Goal: Task Accomplishment & Management: Use online tool/utility

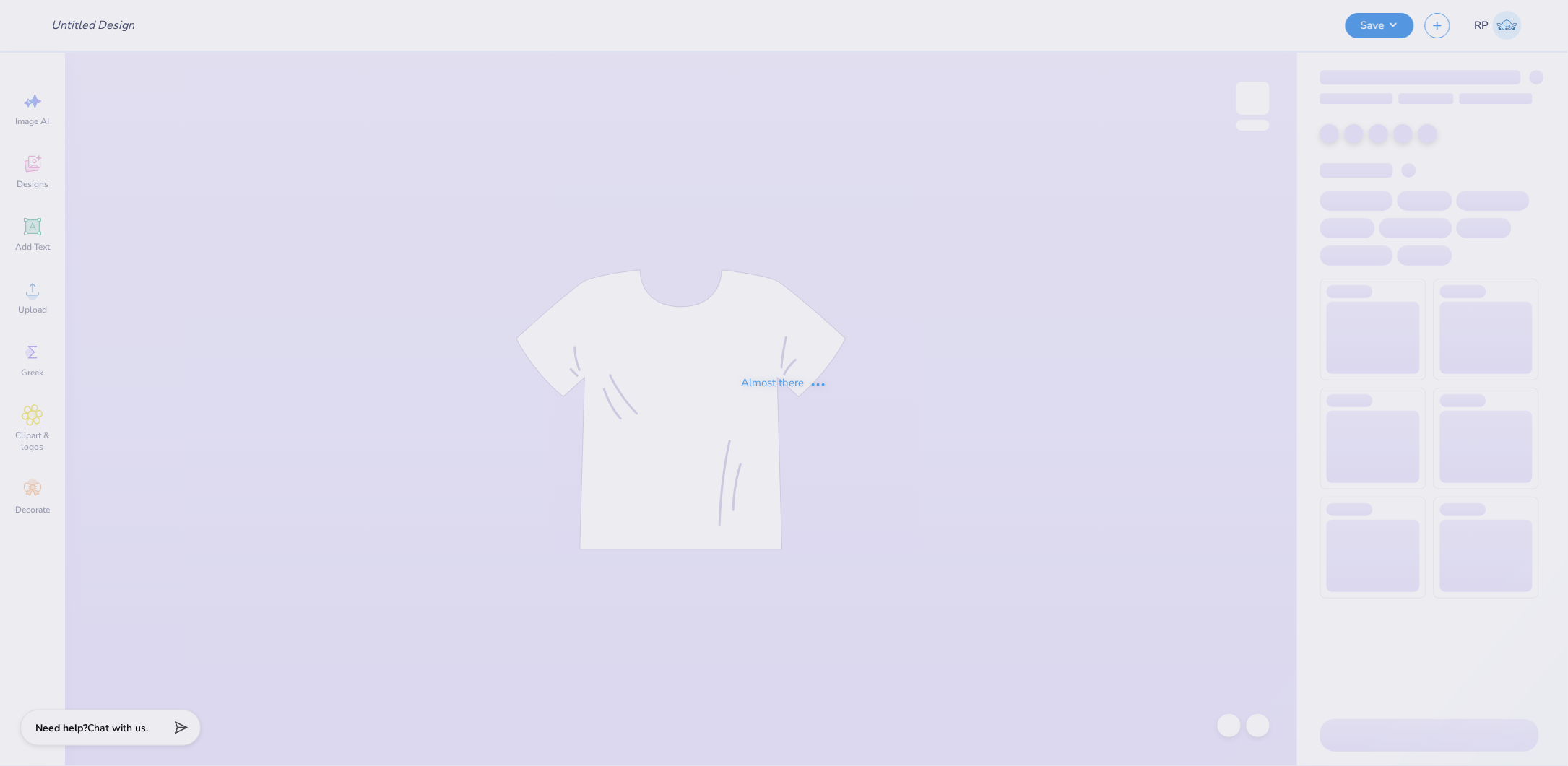
type input "WAA SP Merch"
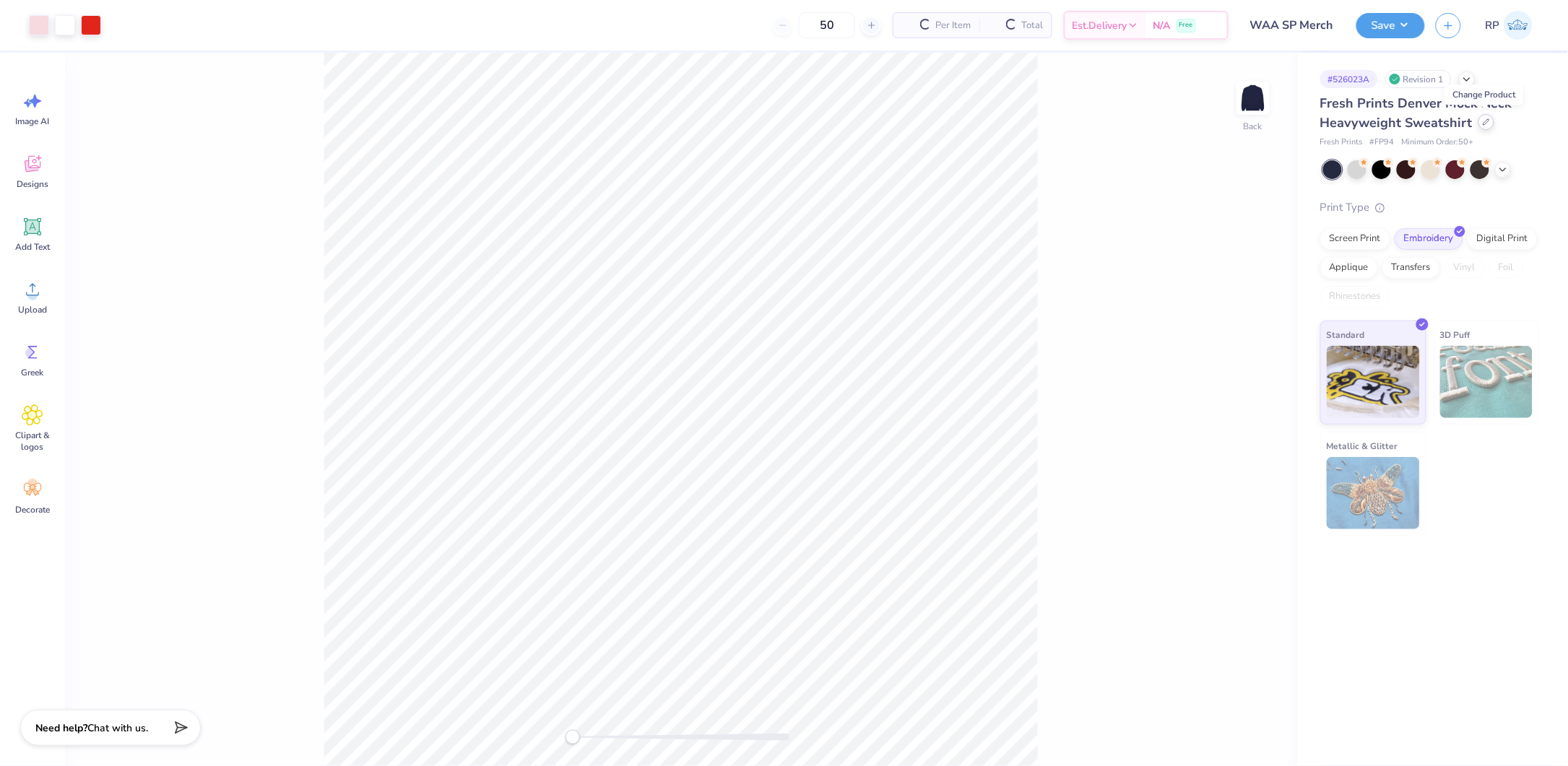
click at [1487, 119] on icon at bounding box center [1486, 122] width 6 height 6
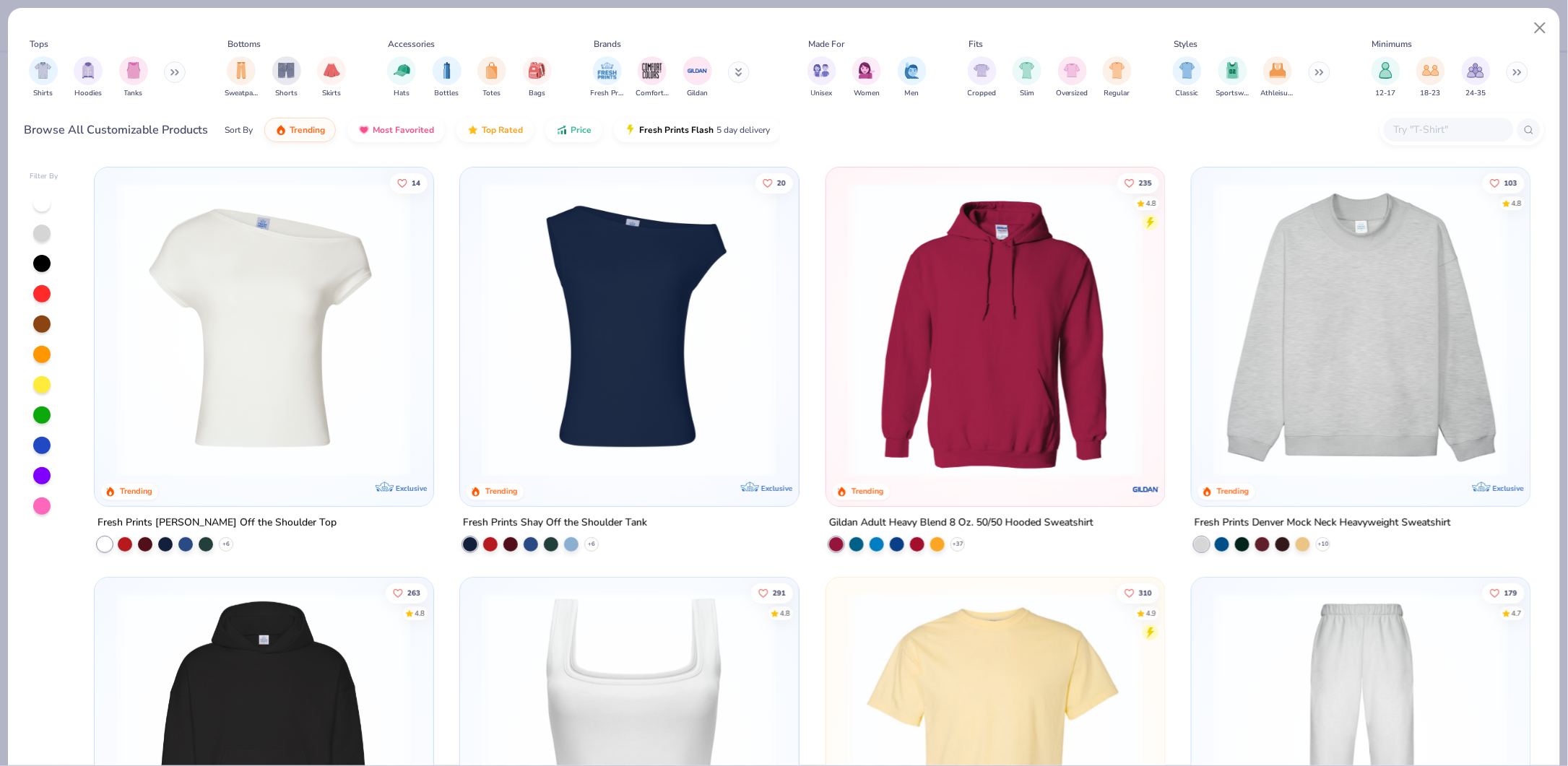
click at [1426, 125] on input "text" at bounding box center [1448, 129] width 111 height 17
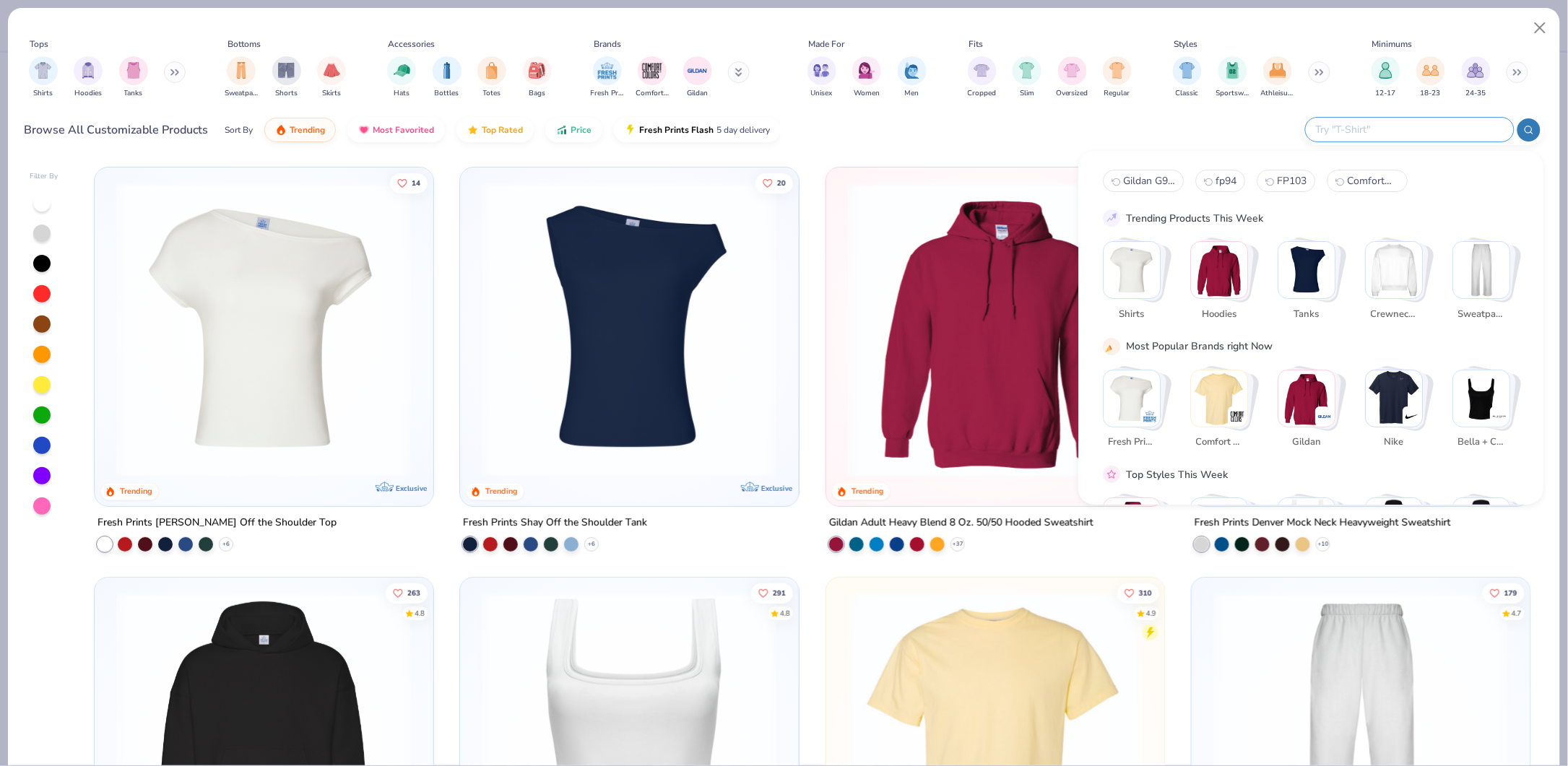
type input "2"
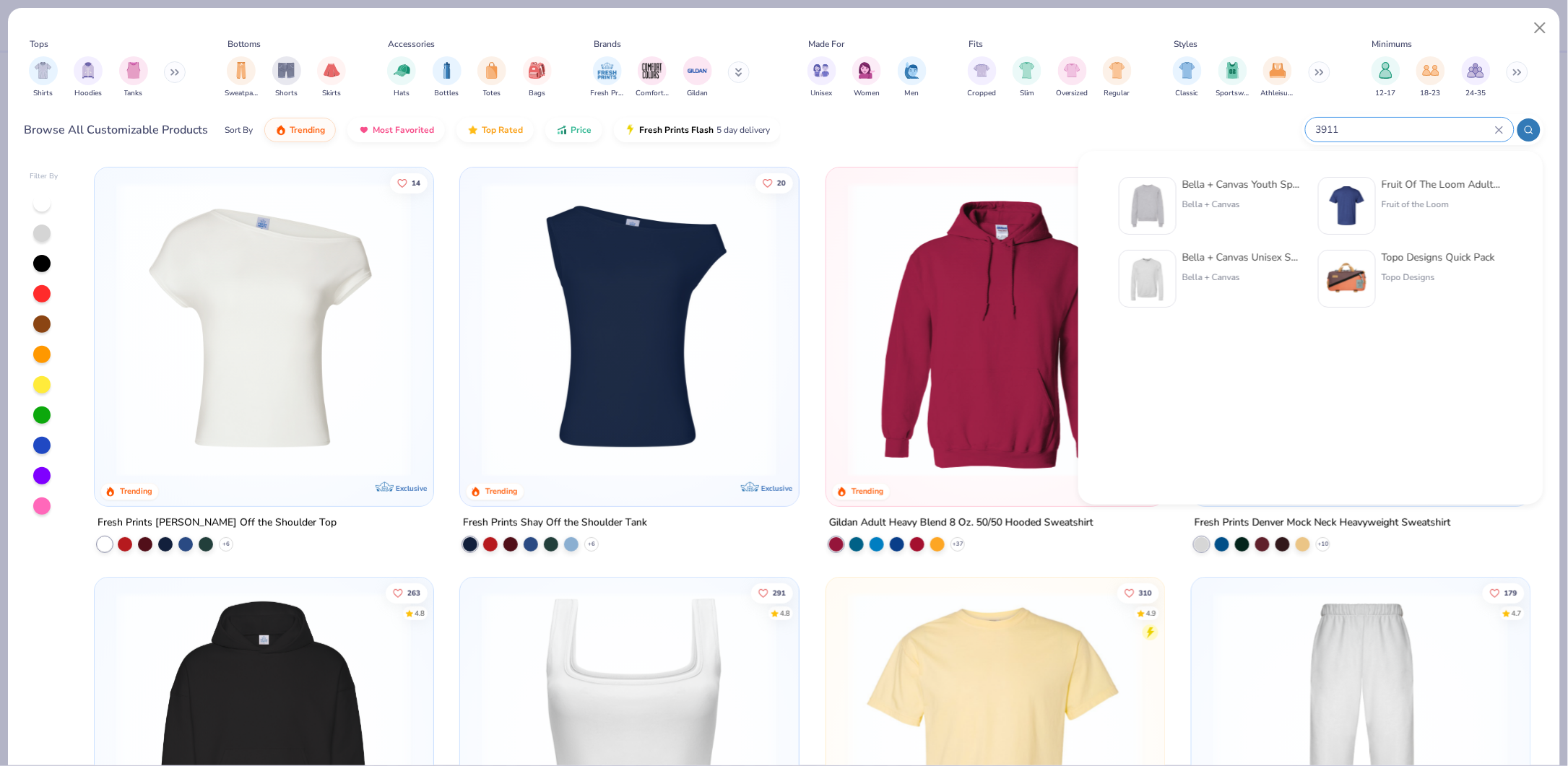
type input "3911"
click at [1222, 273] on div "Bella + Canvas" at bounding box center [1243, 277] width 121 height 13
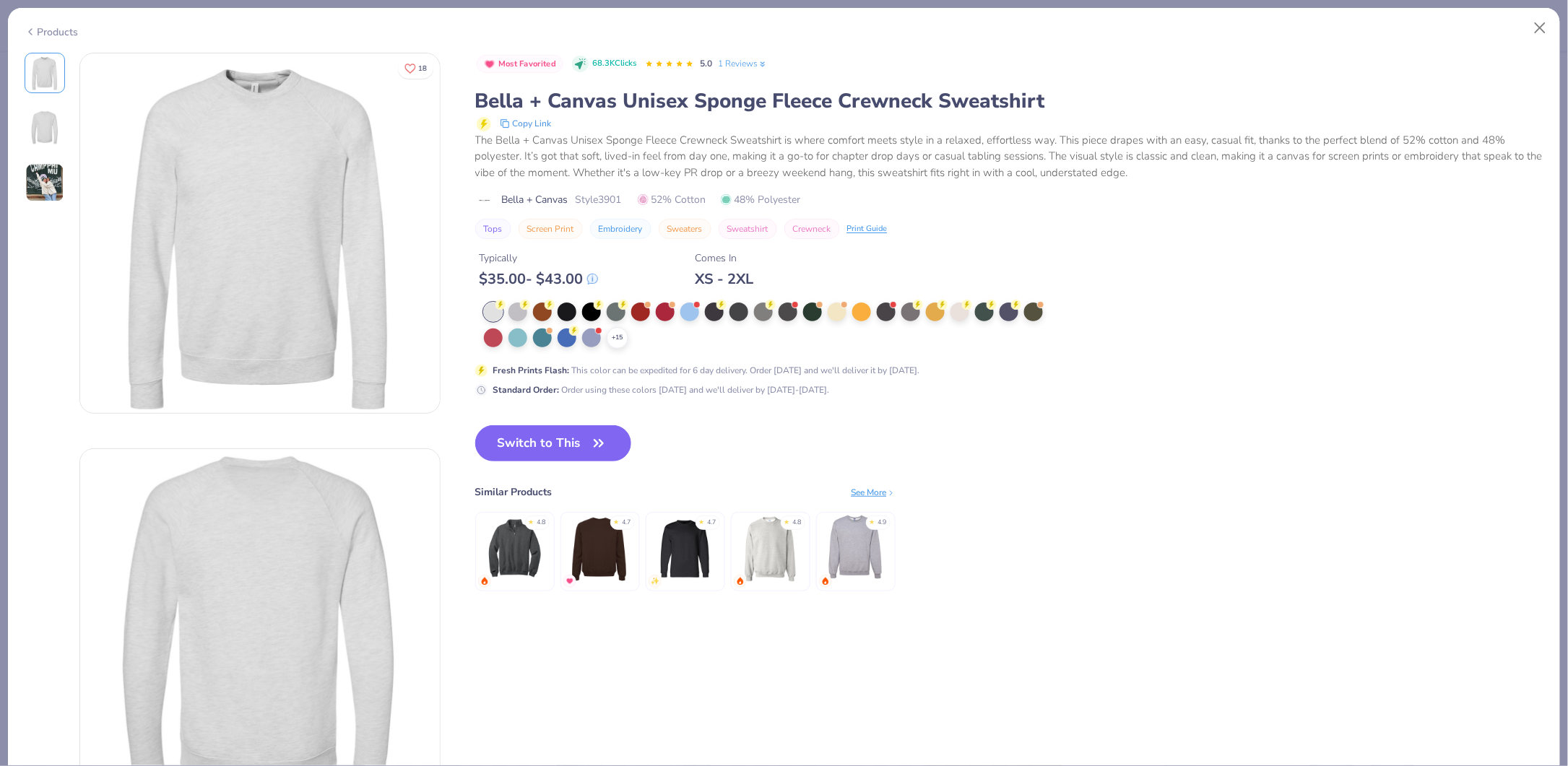
click at [34, 29] on icon at bounding box center [30, 32] width 11 height 18
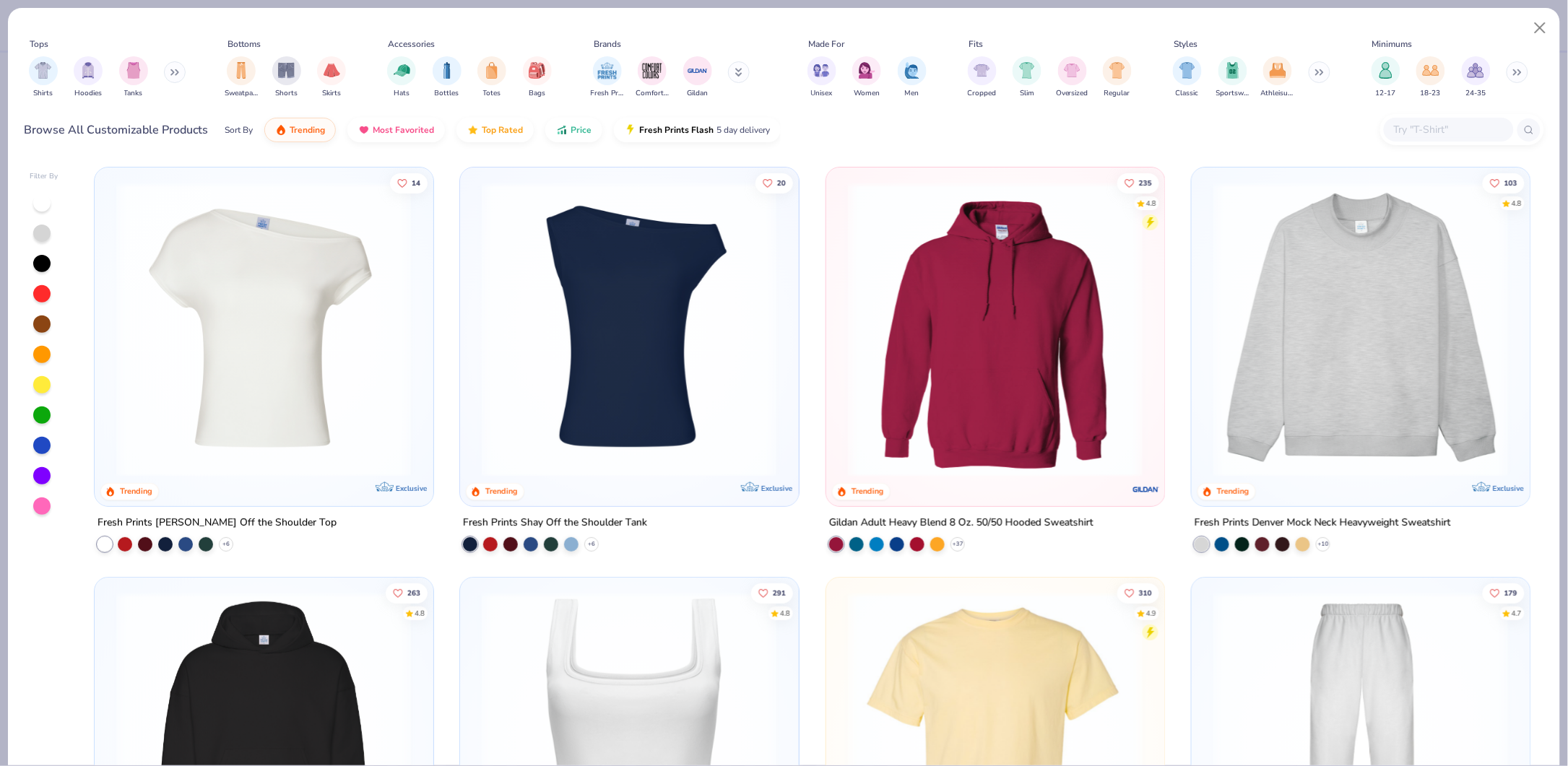
click at [1407, 131] on input "text" at bounding box center [1448, 129] width 111 height 17
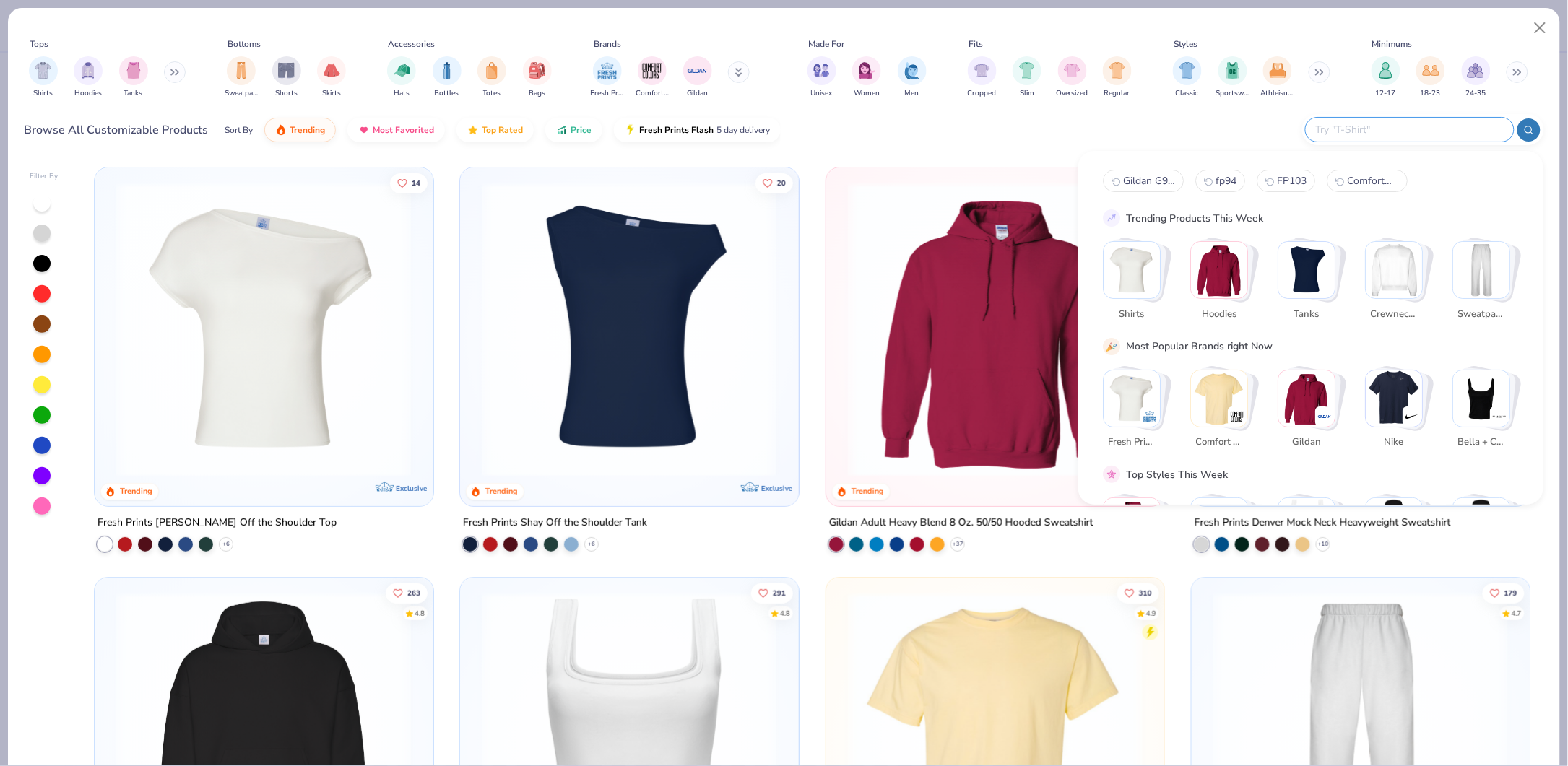
type input "1"
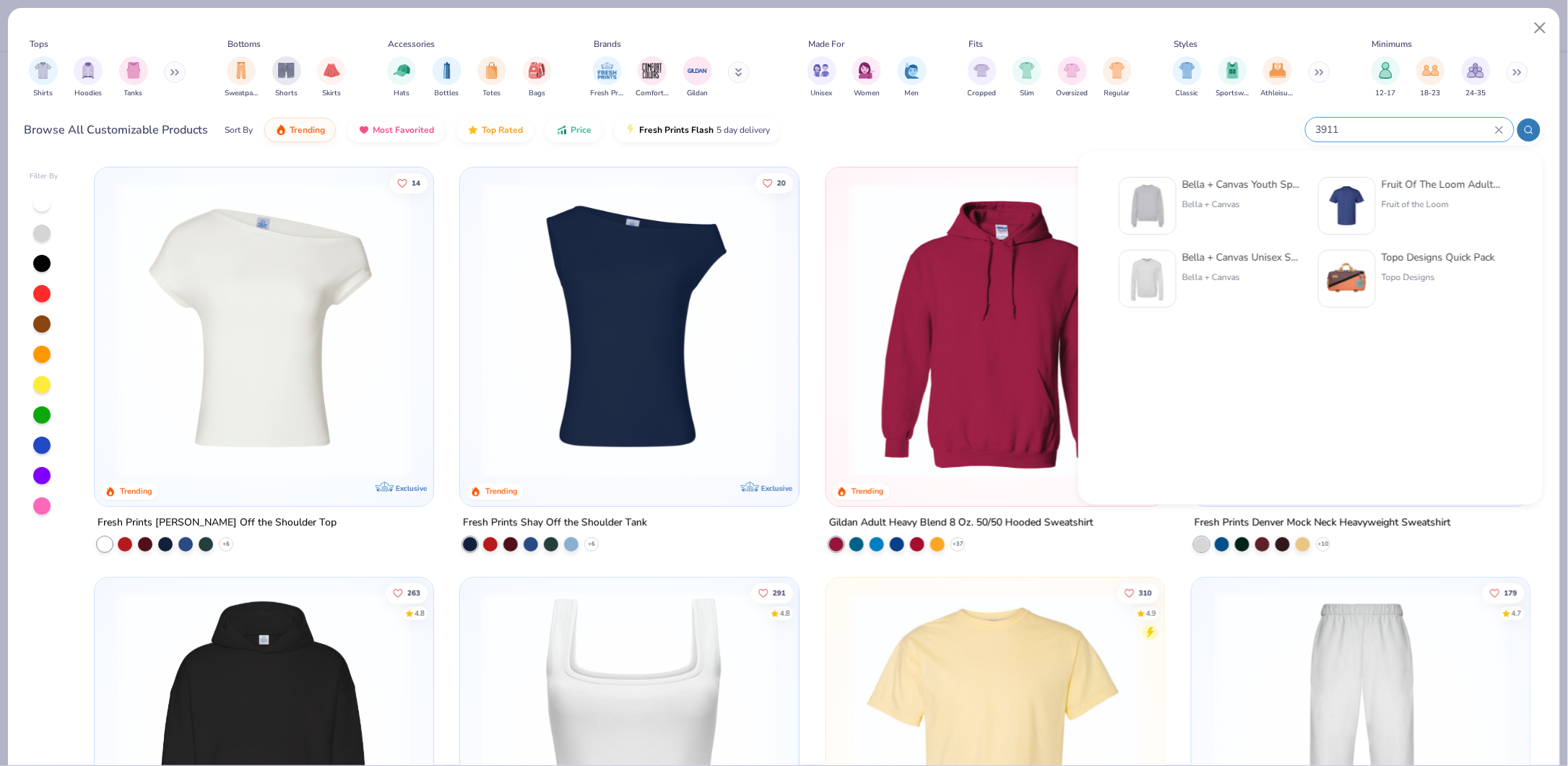
type input "3911"
click at [1423, 195] on div "Fruit Of The Loom Adult Hd Cotton™ T-Shirt Fruit of the Loom" at bounding box center [1442, 205] width 121 height 57
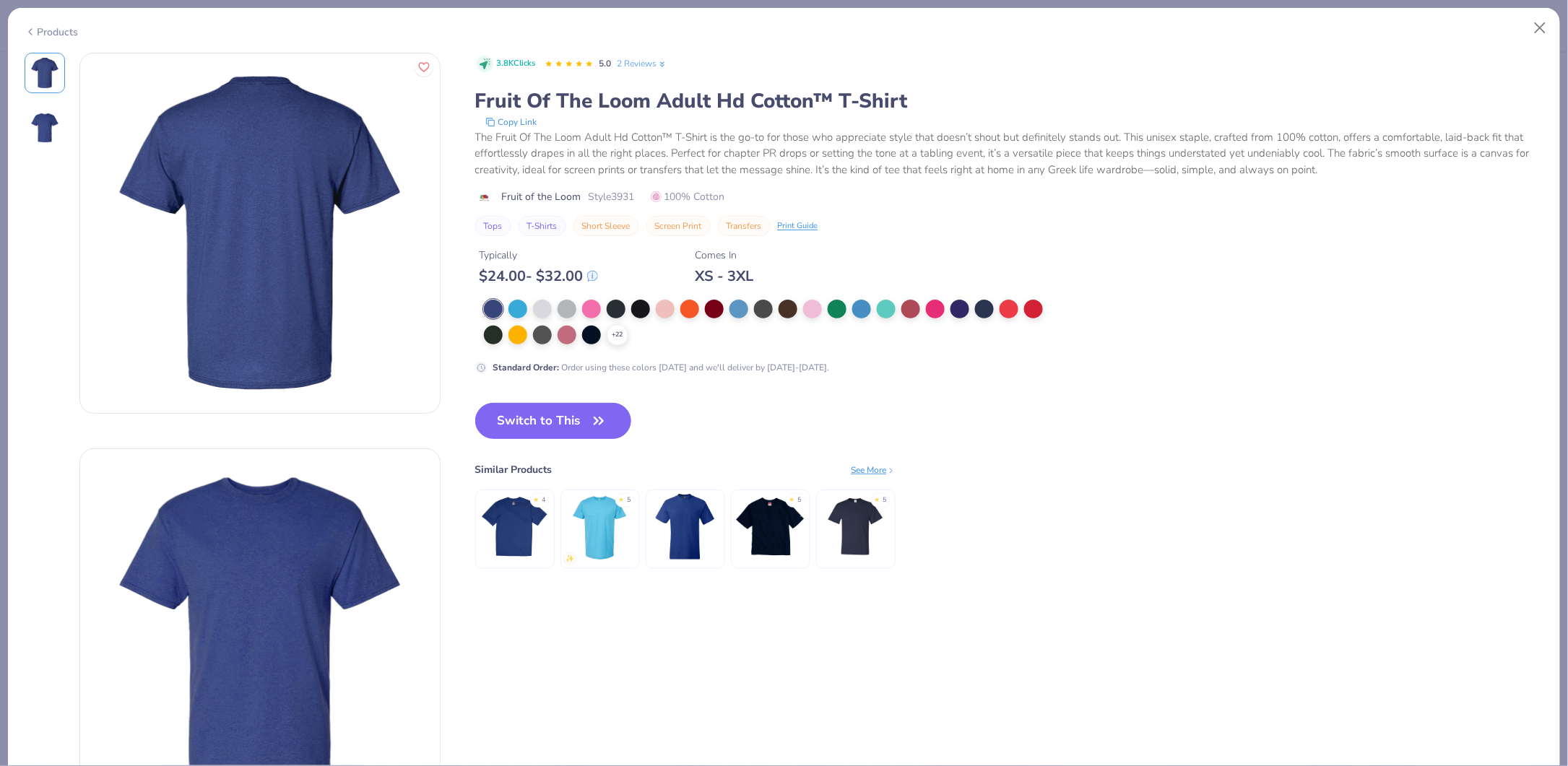
click at [32, 28] on icon at bounding box center [30, 32] width 11 height 18
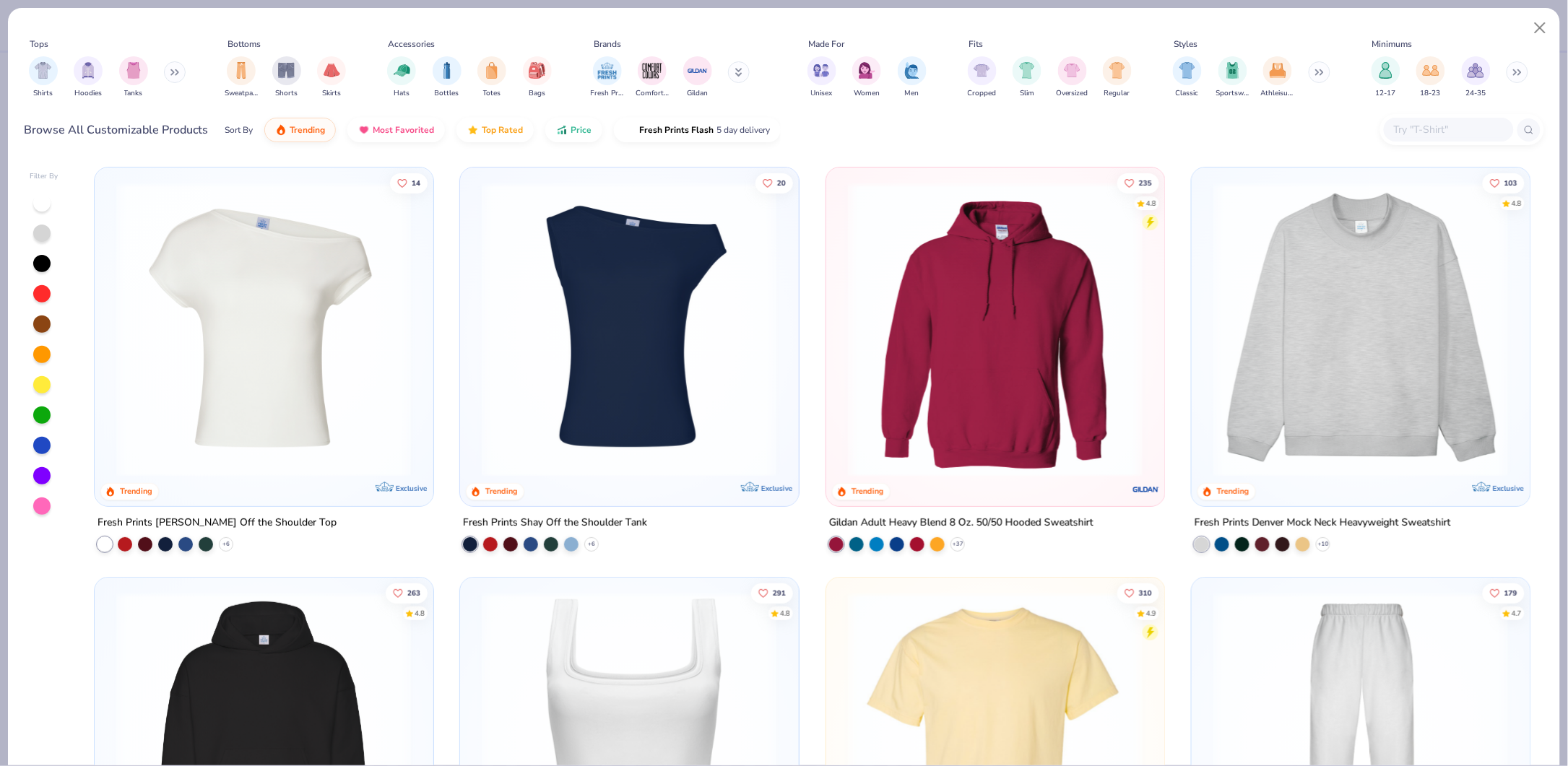
click at [1412, 132] on input "text" at bounding box center [1448, 129] width 111 height 17
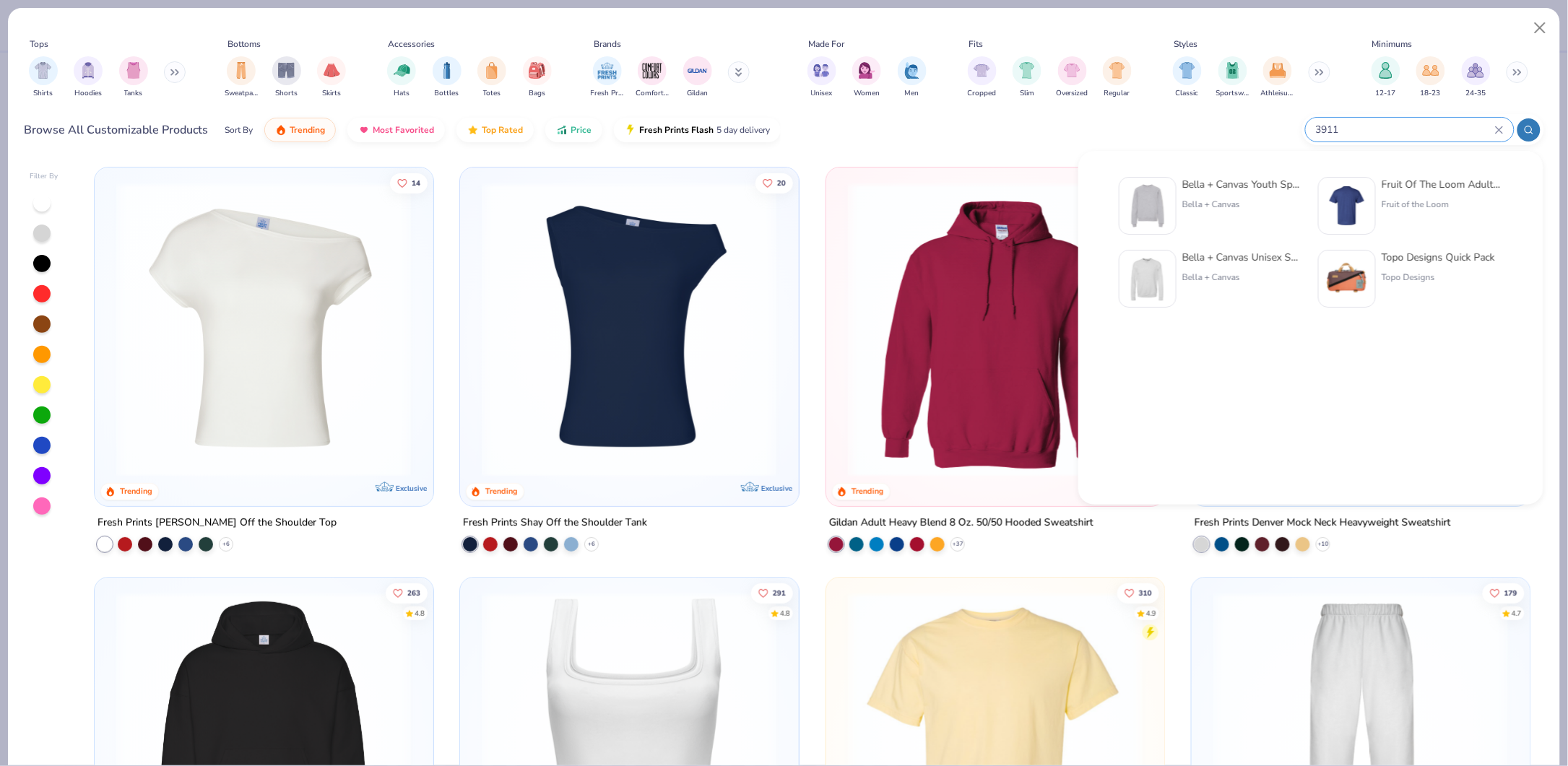
type input "3911"
click at [1154, 213] on img at bounding box center [1147, 206] width 45 height 45
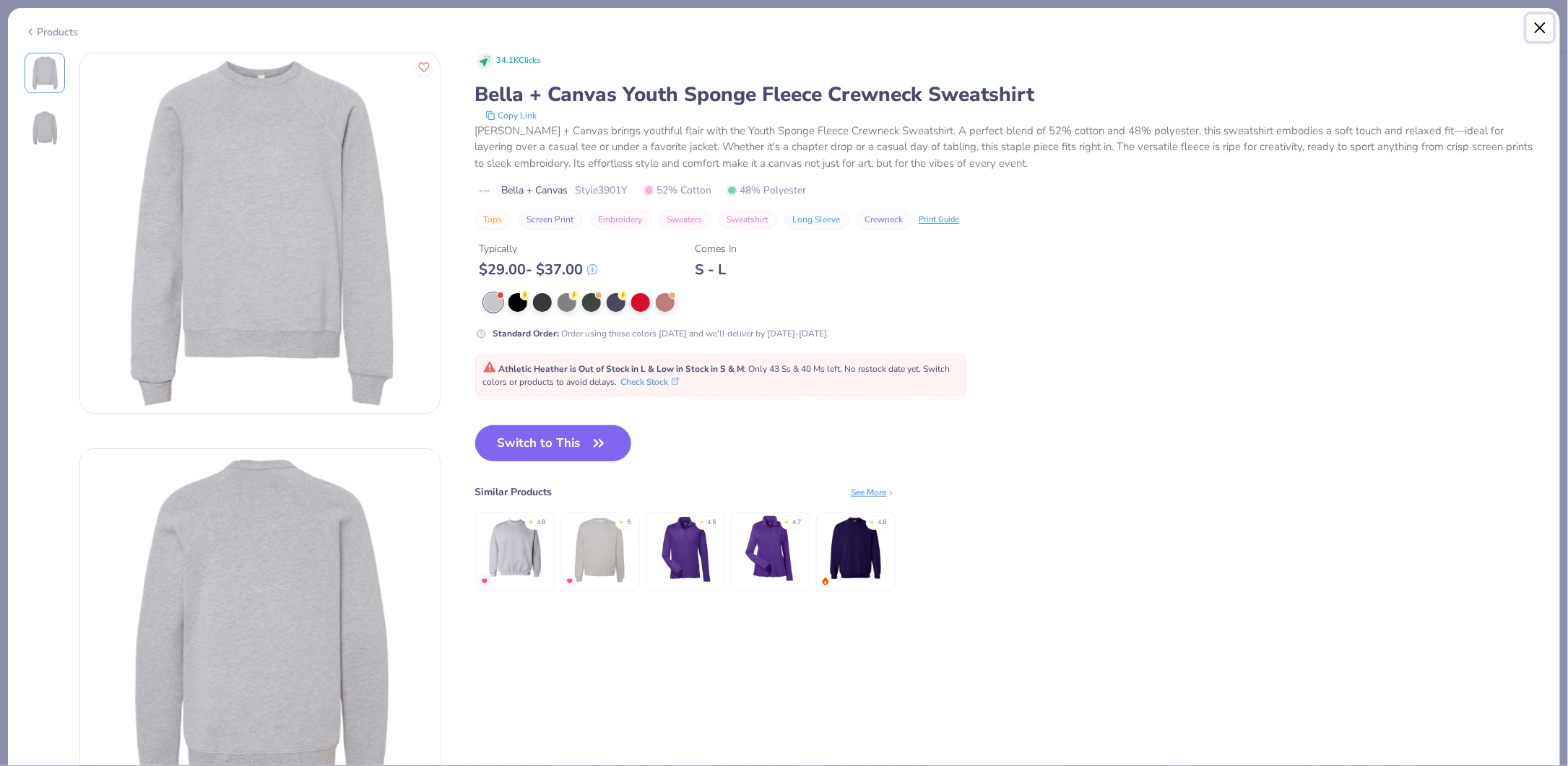
click at [1544, 30] on button "Close" at bounding box center [1540, 27] width 27 height 27
